Goal: Task Accomplishment & Management: Use online tool/utility

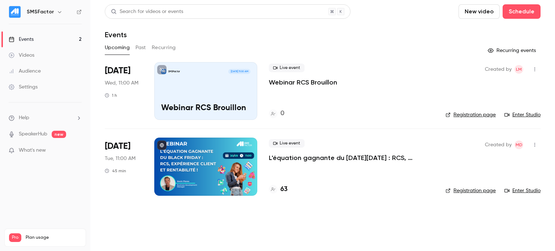
click at [43, 9] on h6 "SMSFactor" at bounding box center [40, 11] width 27 height 7
click at [57, 13] on icon "button" at bounding box center [60, 12] width 6 height 6
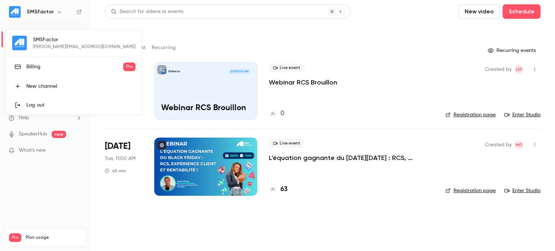
click at [386, 24] on div at bounding box center [277, 125] width 555 height 251
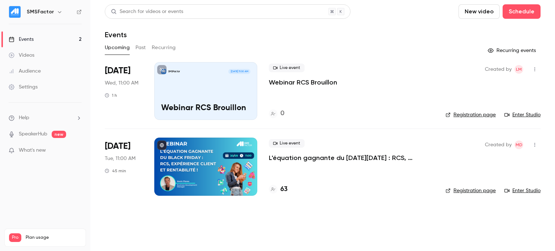
click at [213, 83] on div "SMSFactor [DATE] 11:00 AM Webinar RCS Brouillon" at bounding box center [205, 91] width 103 height 58
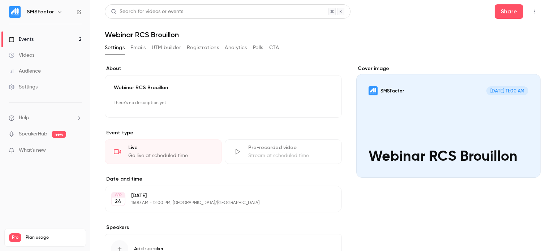
click at [145, 150] on div "Live" at bounding box center [170, 147] width 84 height 7
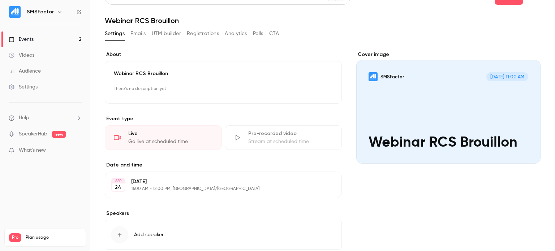
scroll to position [14, 0]
click at [117, 134] on icon at bounding box center [117, 137] width 7 height 7
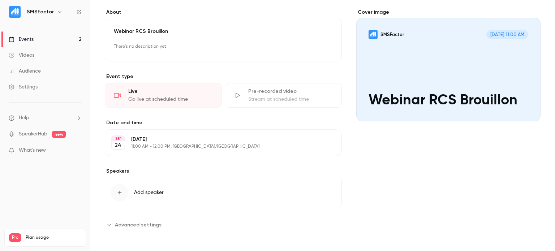
scroll to position [32, 0]
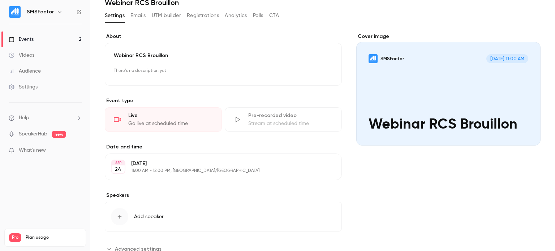
click at [116, 119] on icon at bounding box center [117, 119] width 7 height 7
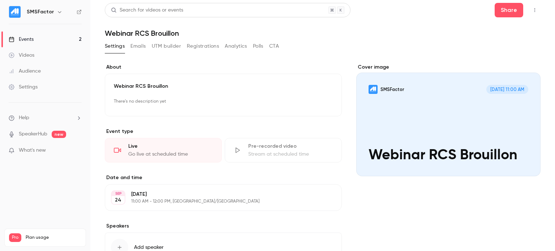
scroll to position [1, 0]
click at [150, 152] on div "Go live at scheduled time" at bounding box center [170, 154] width 84 height 7
click at [113, 151] on div "Live Go live at scheduled time" at bounding box center [163, 150] width 117 height 25
click at [123, 150] on div "Live Go live at scheduled time" at bounding box center [163, 150] width 117 height 25
click at [142, 151] on div "Go live at scheduled time" at bounding box center [170, 154] width 84 height 7
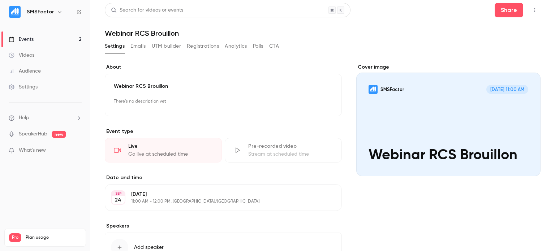
click at [142, 151] on div "Go live at scheduled time" at bounding box center [170, 154] width 84 height 7
click at [398, 119] on div "Cover image" at bounding box center [448, 120] width 184 height 113
click at [0, 0] on input "SMSFactor [DATE] 11:00 AM Webinar RCS Brouillon" at bounding box center [0, 0] width 0 height 0
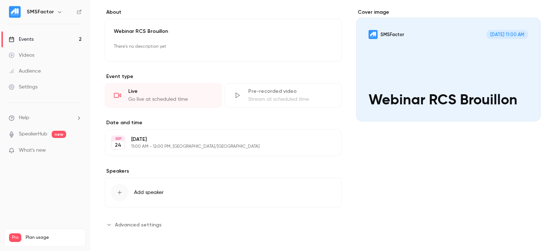
scroll to position [0, 0]
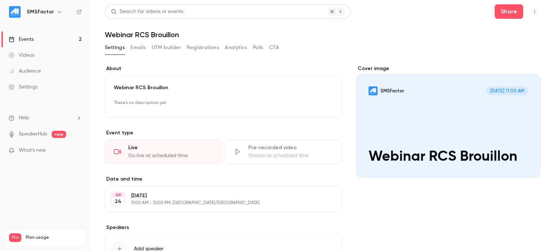
click at [446, 141] on div "Cover image" at bounding box center [448, 121] width 184 height 113
click at [0, 0] on input "SMSFactor [DATE] 11:00 AM Webinar RCS Brouillon" at bounding box center [0, 0] width 0 height 0
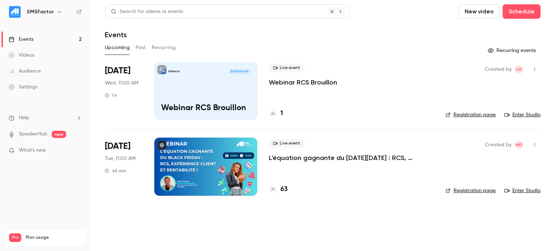
click at [521, 114] on link "Enter Studio" at bounding box center [522, 114] width 36 height 7
